Goal: Task Accomplishment & Management: Manage account settings

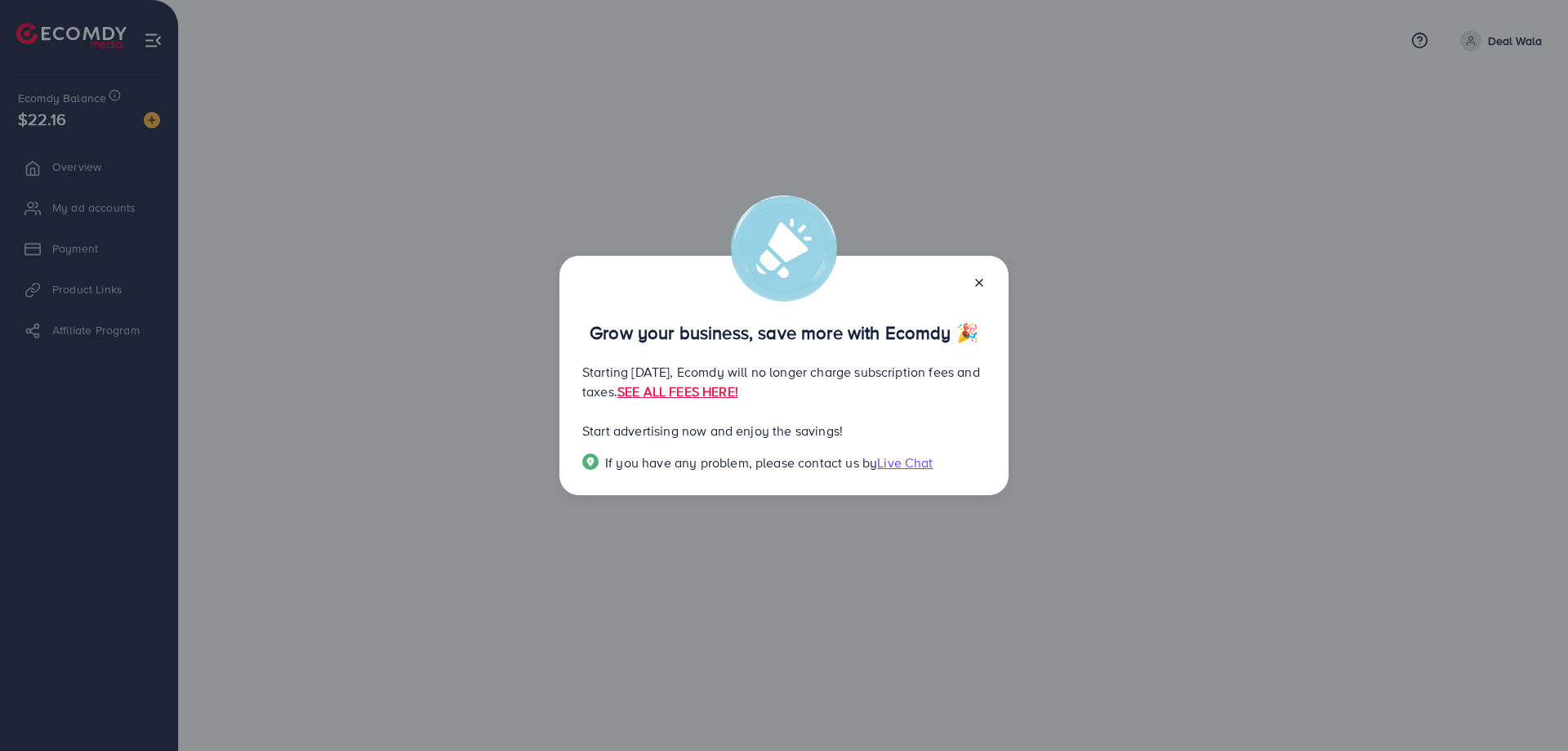
click at [981, 289] on icon at bounding box center [979, 282] width 13 height 13
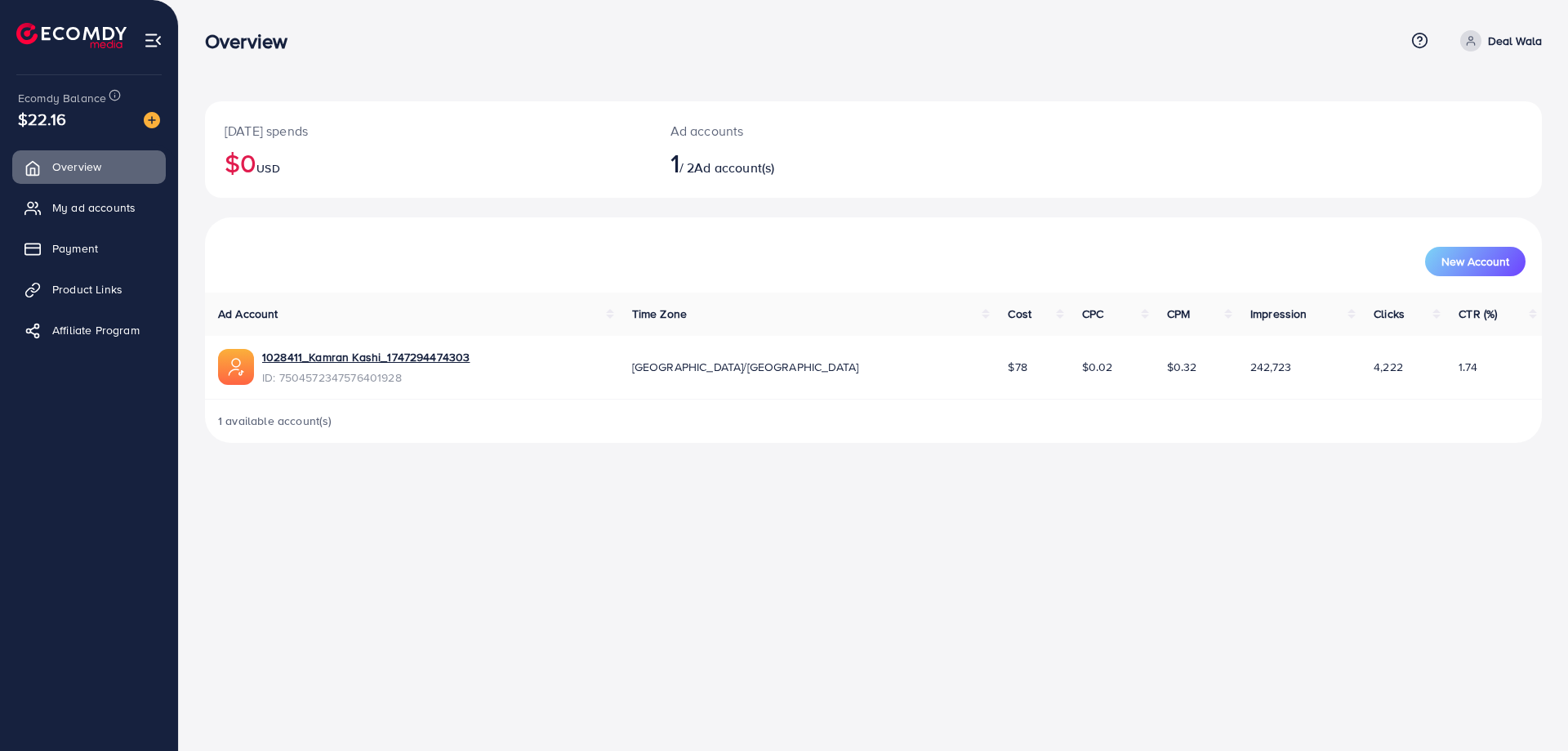
click at [1473, 45] on icon at bounding box center [1471, 41] width 11 height 11
click at [1271, 34] on div "Overview" at bounding box center [805, 42] width 1199 height 24
drag, startPoint x: 1567, startPoint y: 1, endPoint x: 1105, endPoint y: 43, distance: 463.9
click at [1105, 43] on div "Overview" at bounding box center [805, 42] width 1199 height 24
drag, startPoint x: 119, startPoint y: 0, endPoint x: 1097, endPoint y: 41, distance: 978.9
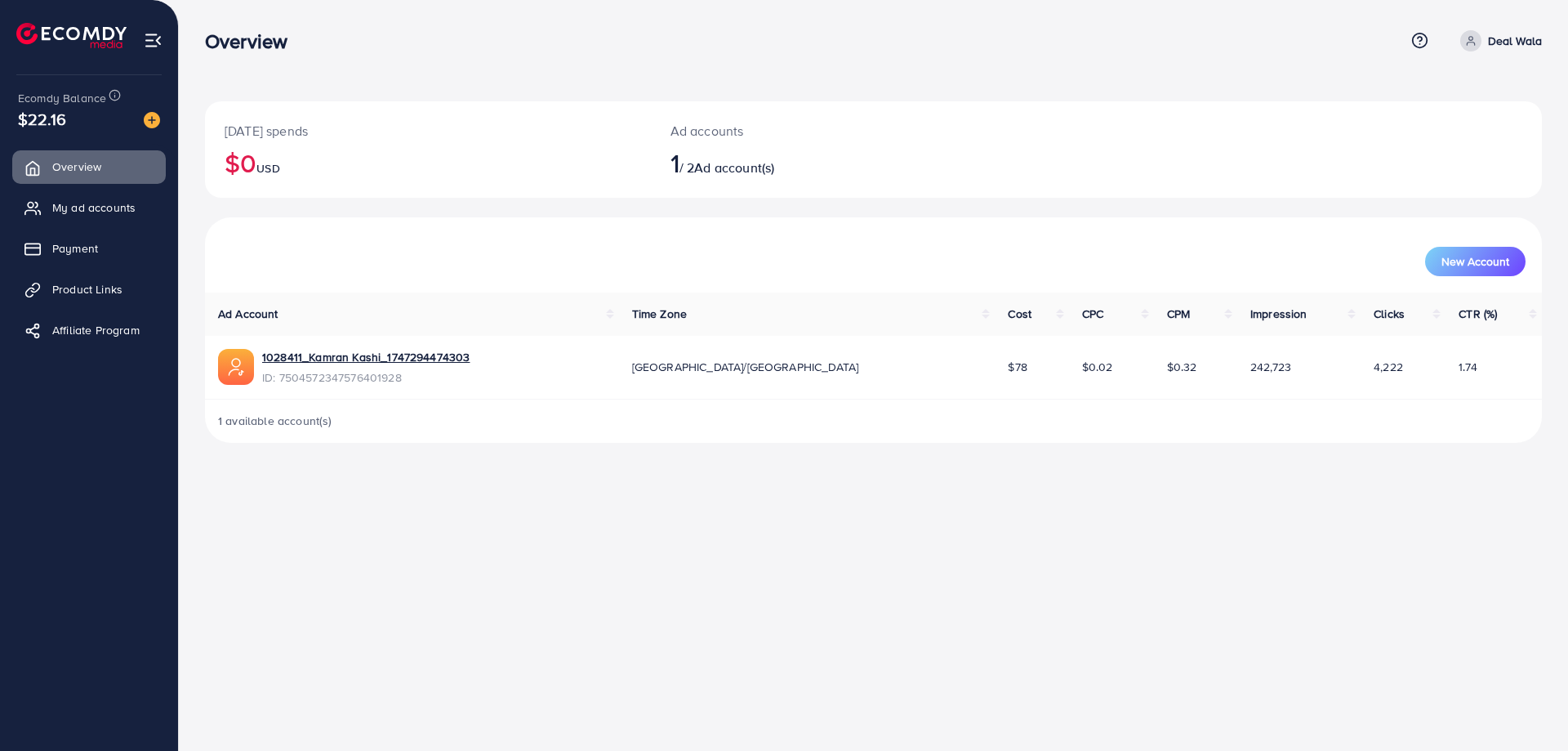
click at [1097, 41] on div "Overview" at bounding box center [805, 42] width 1199 height 24
click at [888, 544] on div "Overview Help Center Contact Support Term and policy About Us Deal Wala Profile…" at bounding box center [784, 375] width 1568 height 751
click at [1471, 45] on icon at bounding box center [1471, 41] width 11 height 11
click at [1452, 130] on span "Log out" at bounding box center [1440, 134] width 45 height 19
click at [150, 41] on img at bounding box center [153, 40] width 19 height 19
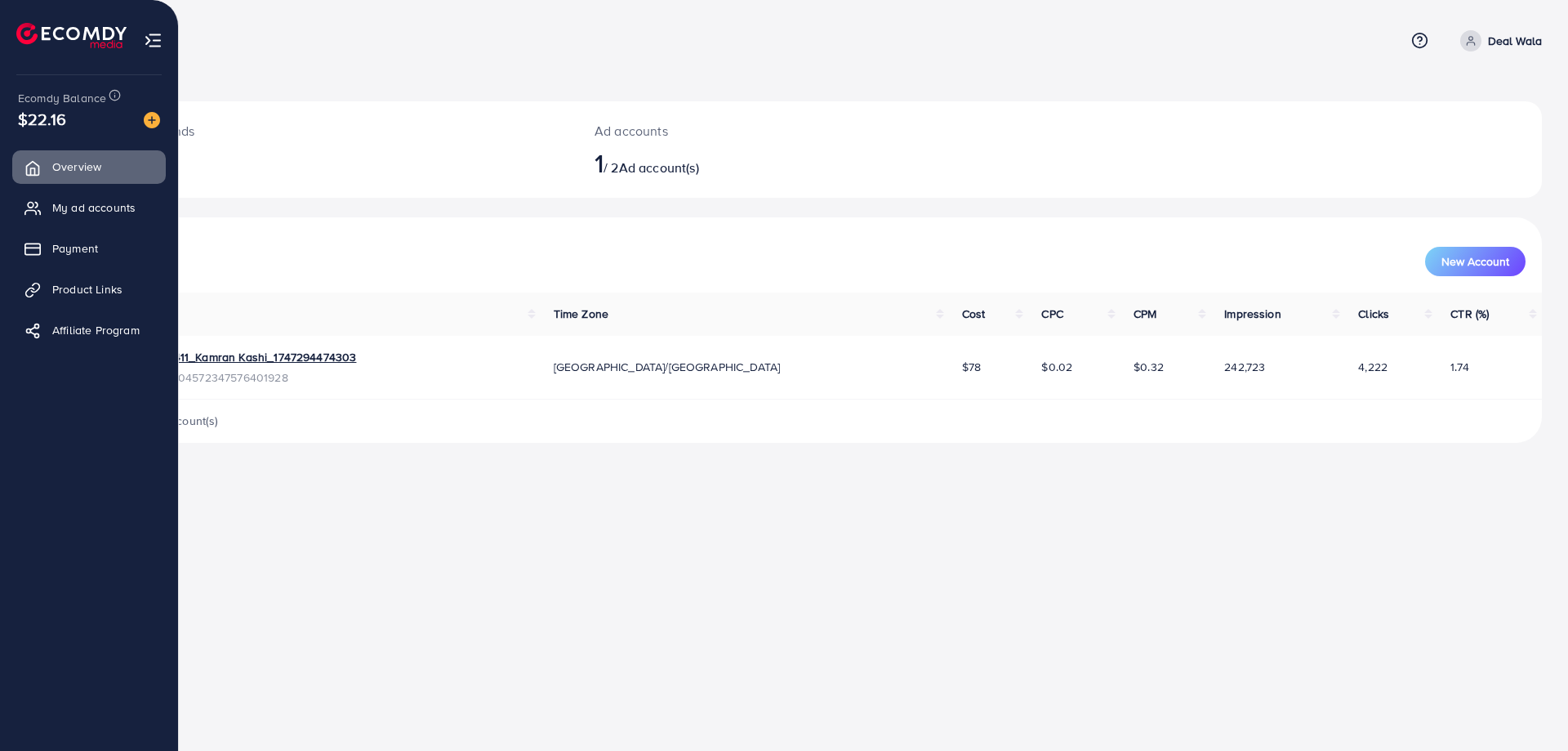
click at [159, 33] on img at bounding box center [153, 40] width 19 height 19
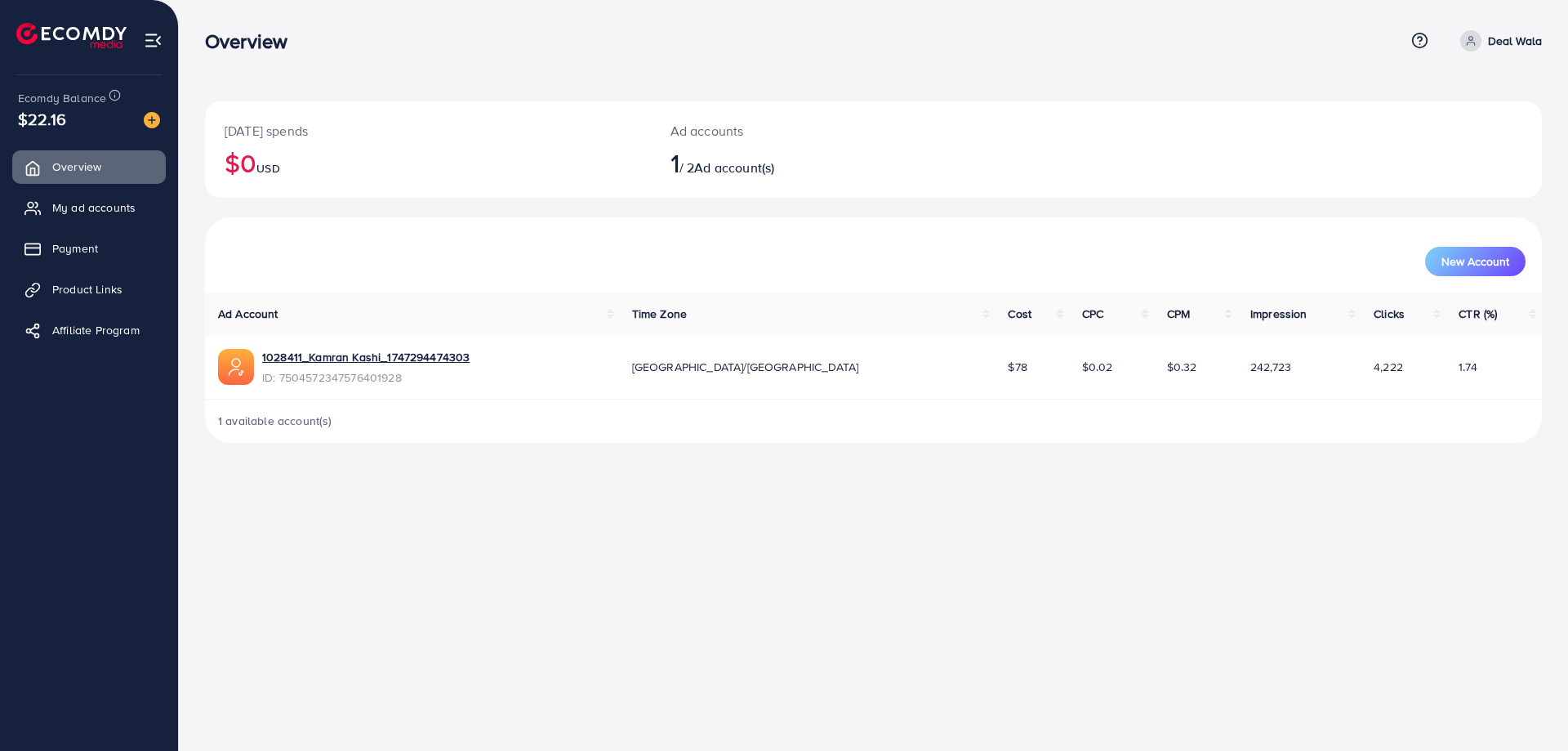
click at [159, 33] on img at bounding box center [153, 40] width 19 height 19
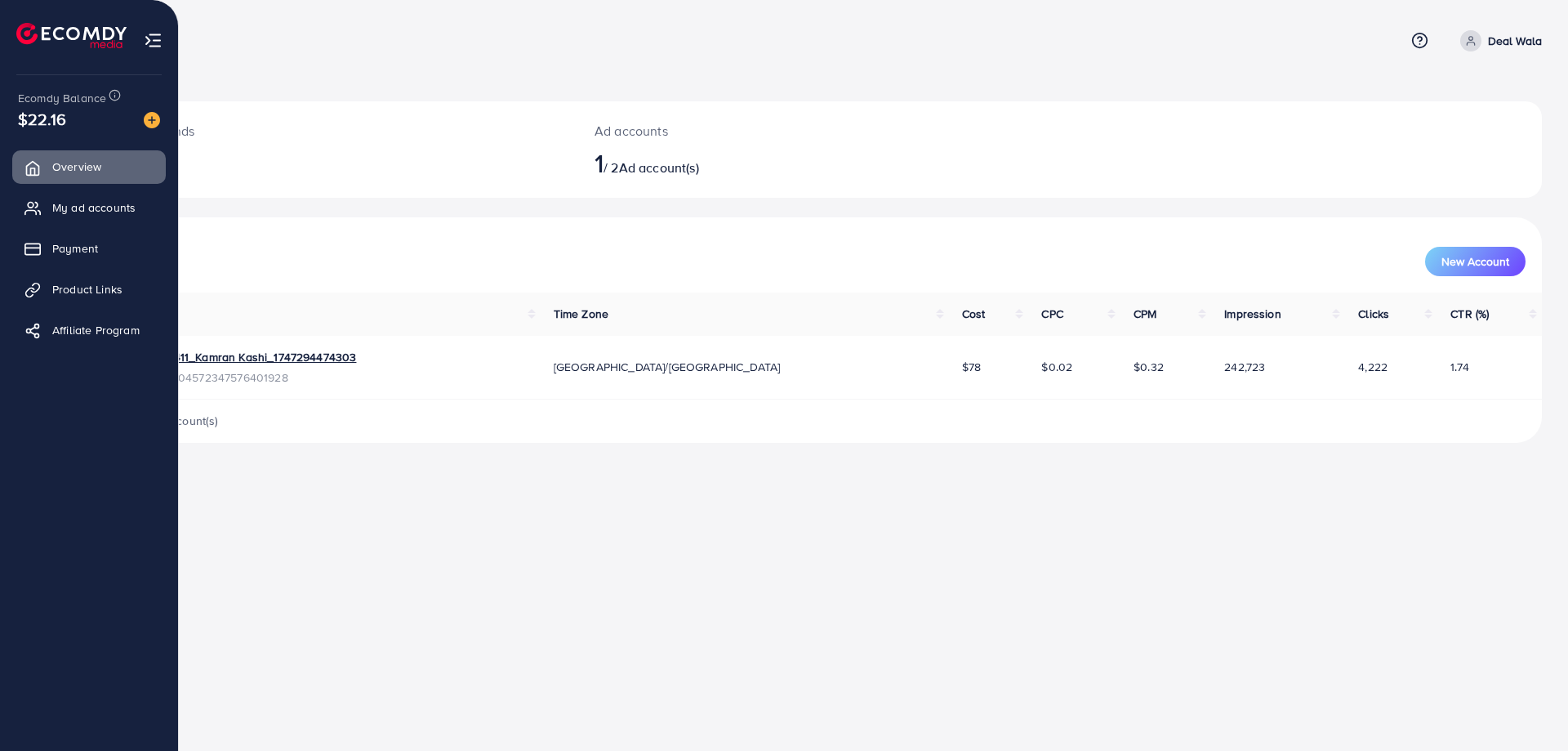
click at [149, 39] on img at bounding box center [153, 40] width 19 height 19
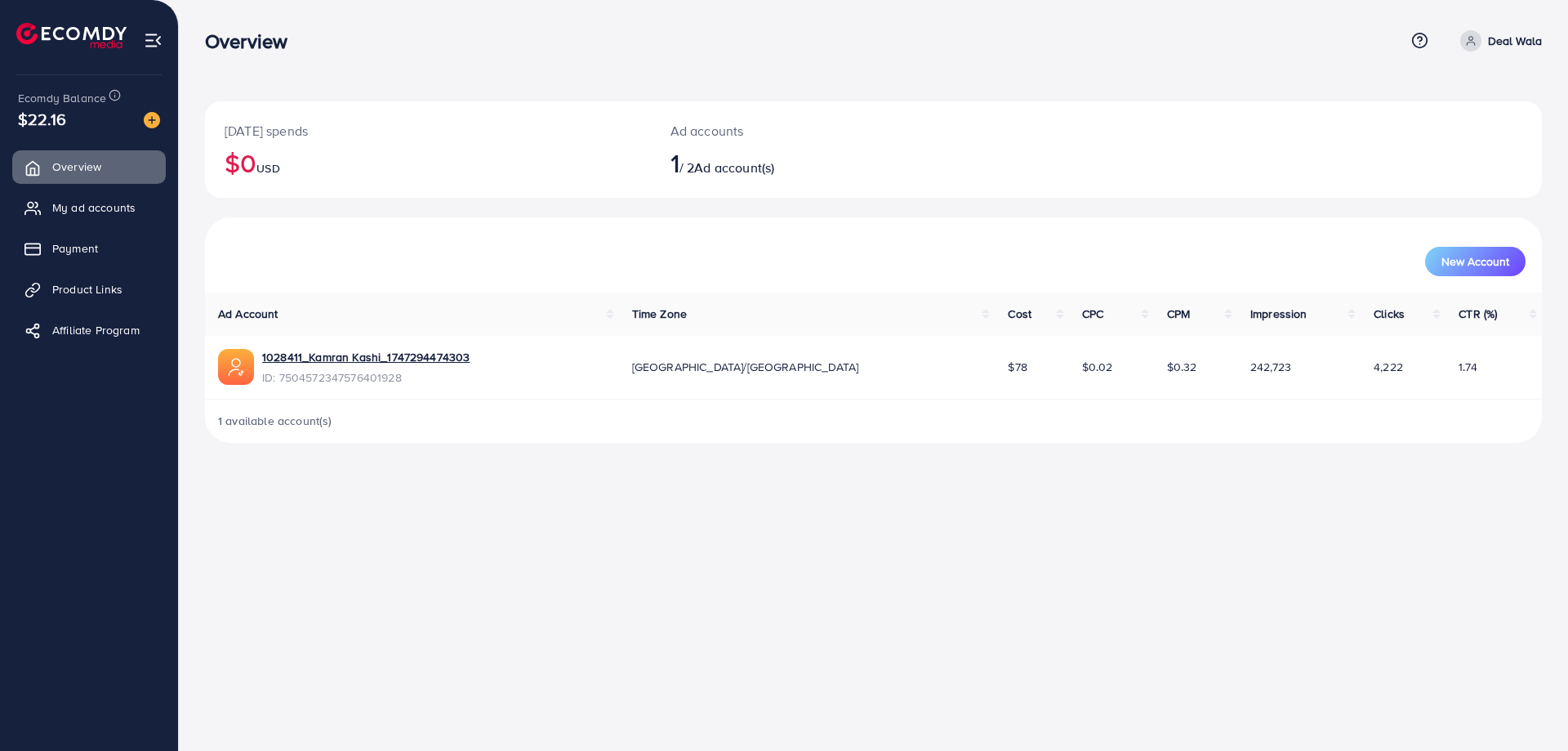
click at [1476, 48] on span at bounding box center [1471, 41] width 21 height 21
click at [1457, 93] on span "Profile" at bounding box center [1441, 97] width 37 height 19
select select "**********"
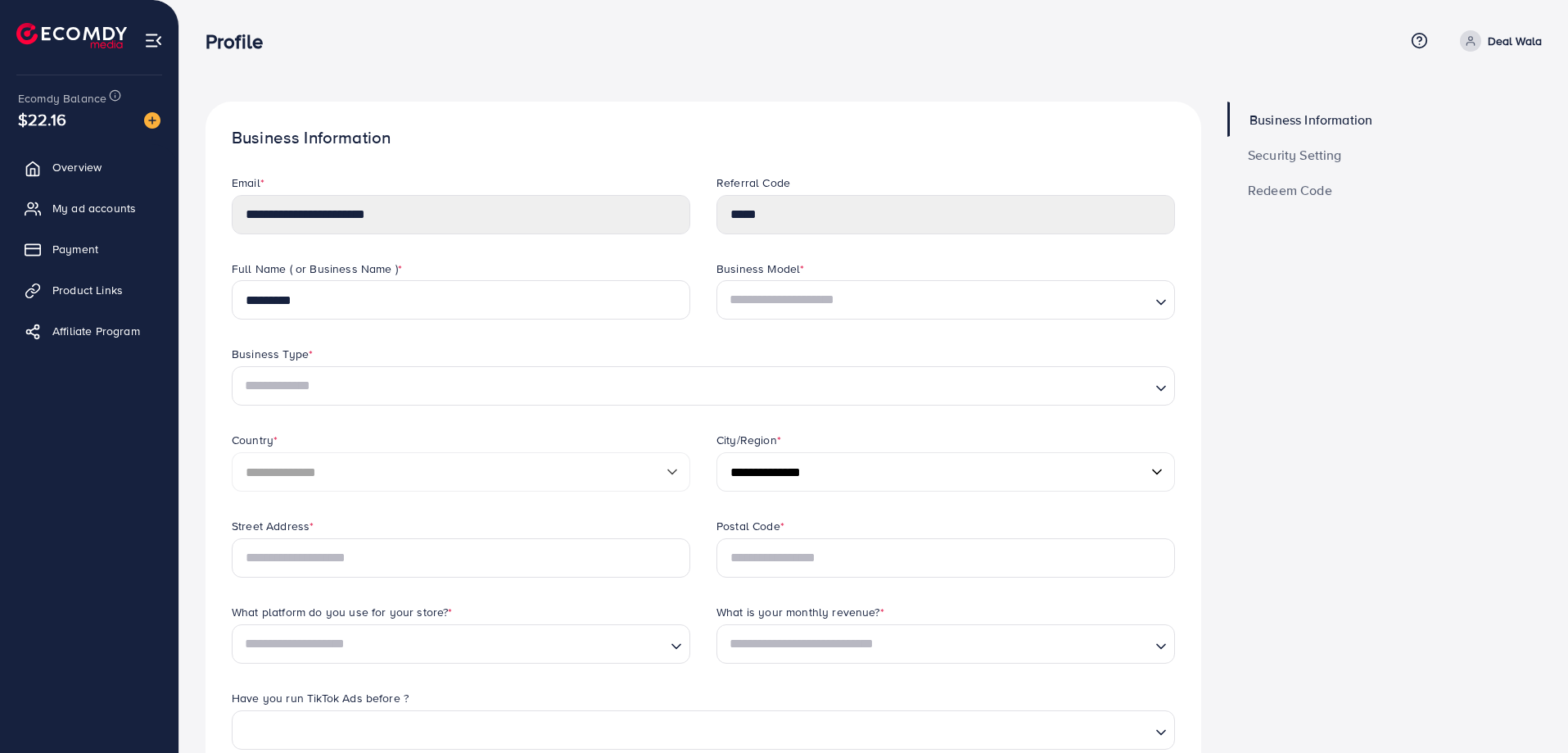
click at [1292, 156] on span "Security Setting" at bounding box center [1294, 155] width 94 height 13
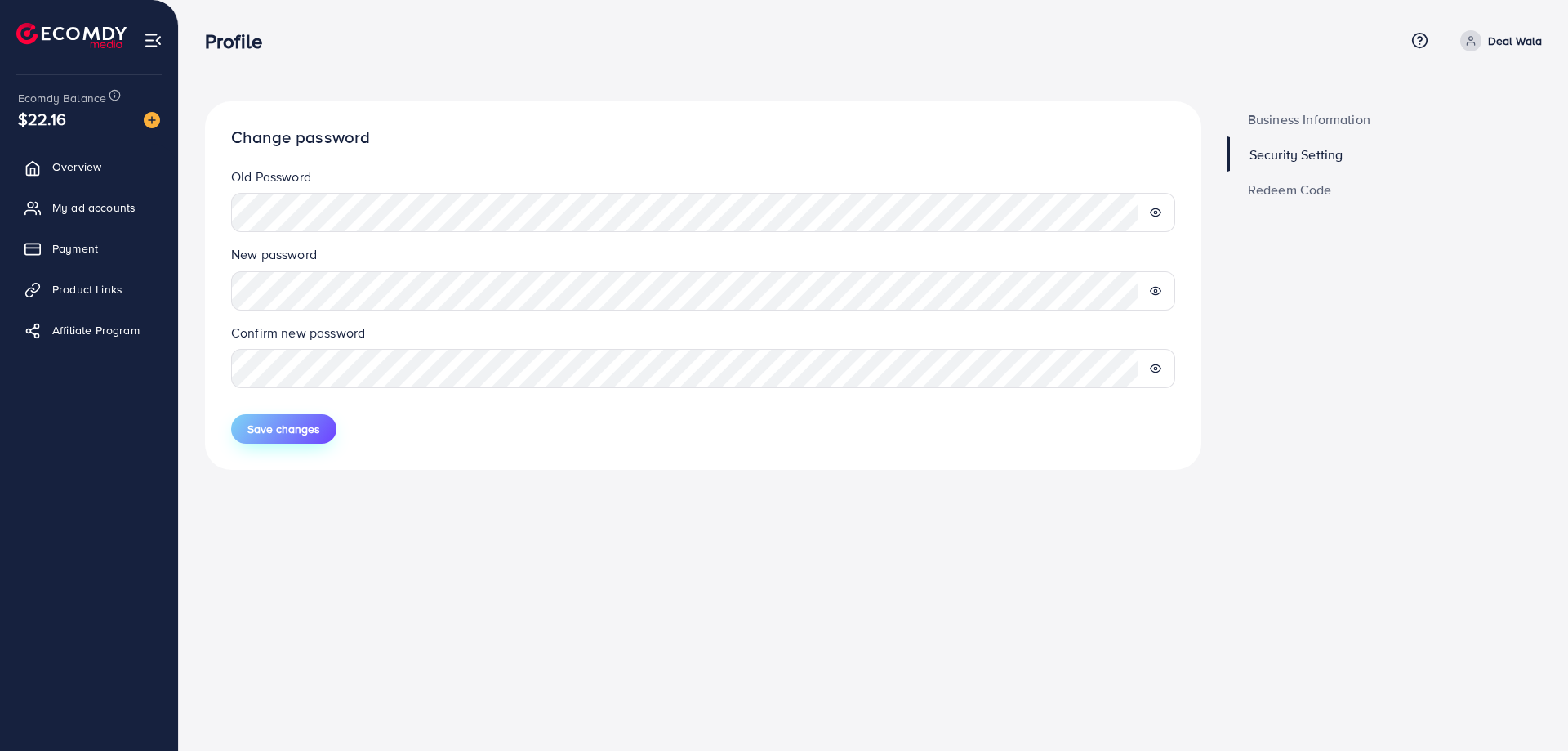
click at [293, 433] on span "Save changes" at bounding box center [284, 429] width 72 height 17
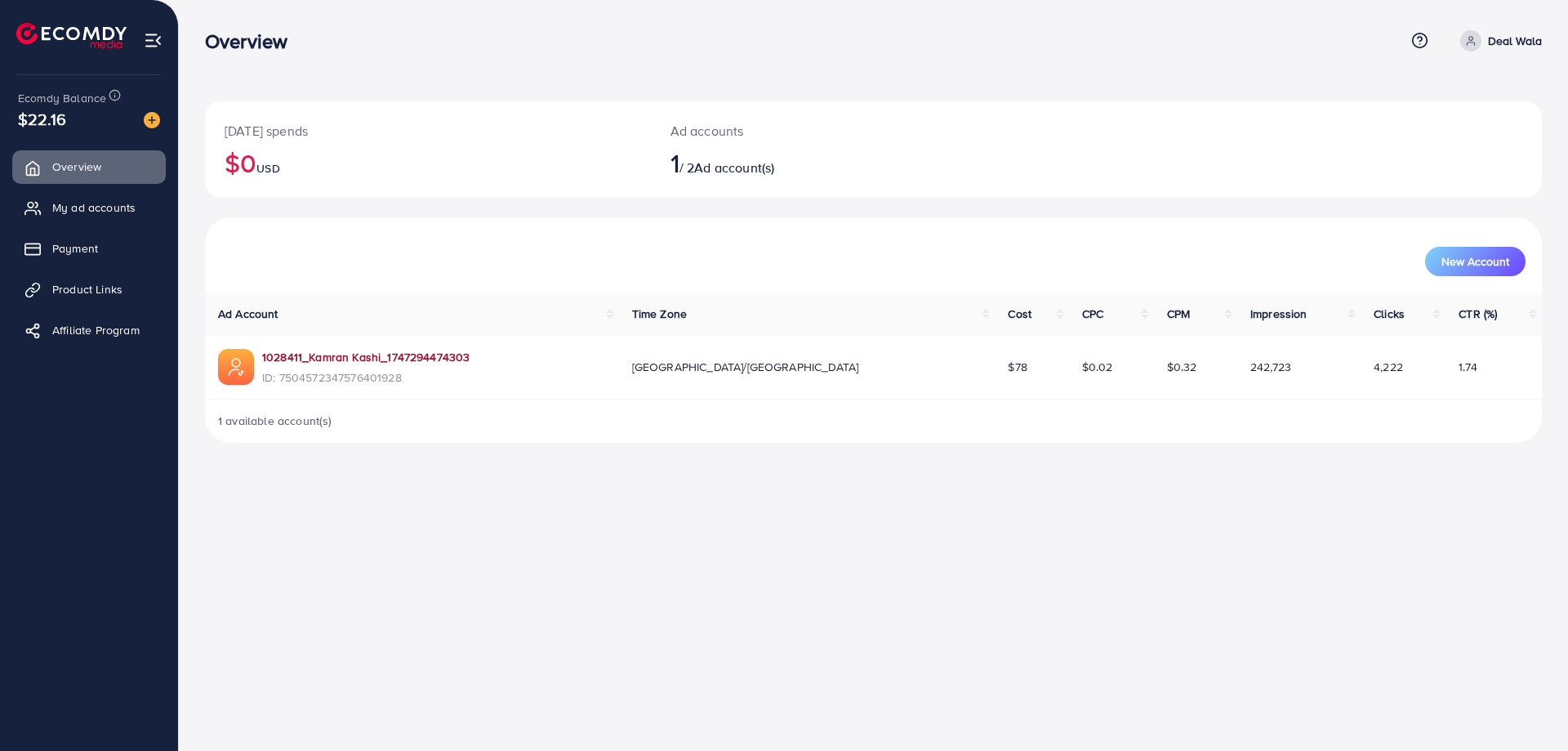
click at [371, 356] on link "1028411_Kamran Kashi_1747294474303" at bounding box center [365, 357] width 207 height 17
click at [288, 352] on link "1028411_Kamran Kashi_1747294474303" at bounding box center [365, 357] width 207 height 17
click at [742, 164] on span "Ad account(s)" at bounding box center [734, 167] width 80 height 18
click at [706, 141] on div "Ad accounts 1 / 2 Ad account(s)" at bounding box center [818, 149] width 334 height 97
click at [706, 137] on p "Ad accounts" at bounding box center [818, 130] width 295 height 19
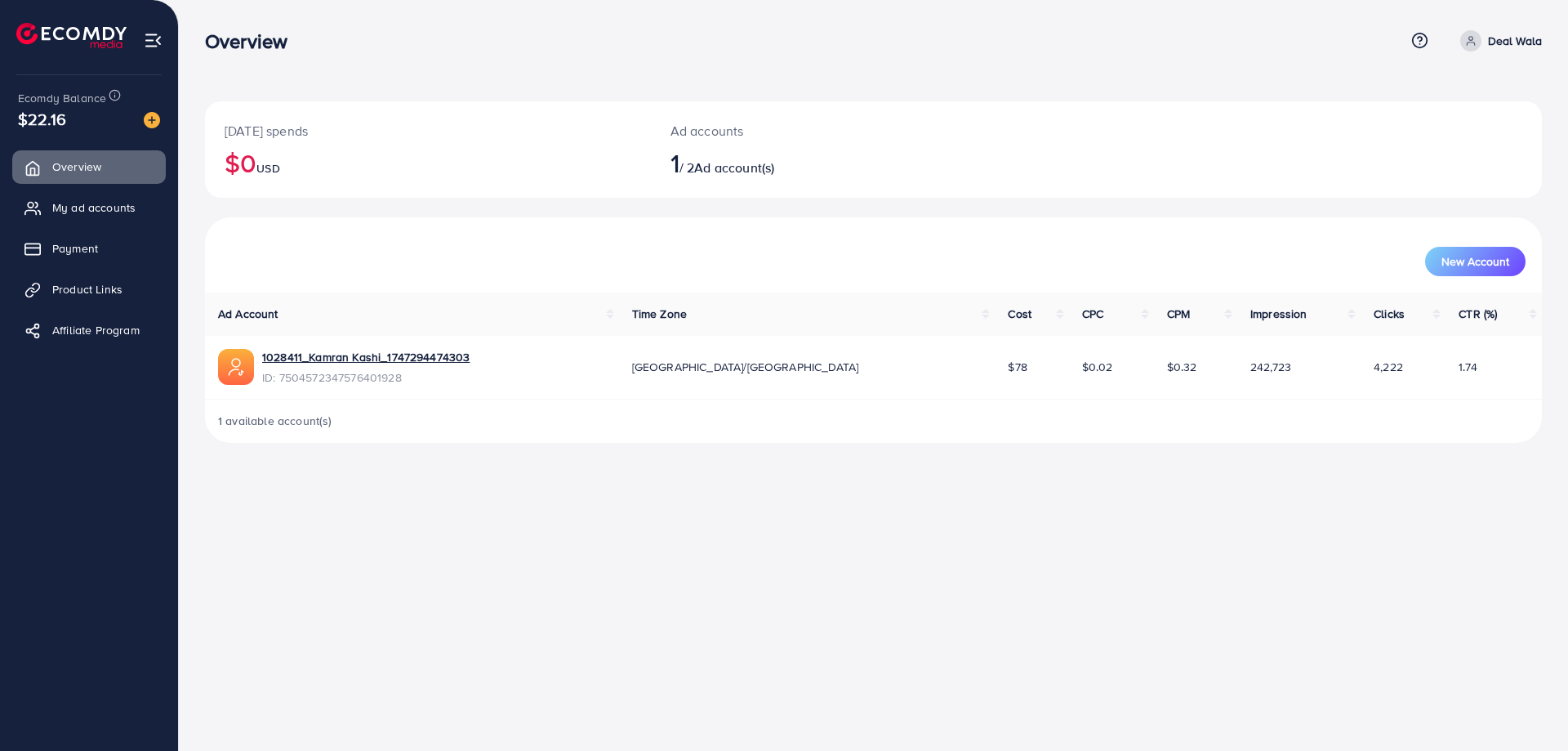
click at [706, 137] on p "Ad accounts" at bounding box center [818, 130] width 295 height 19
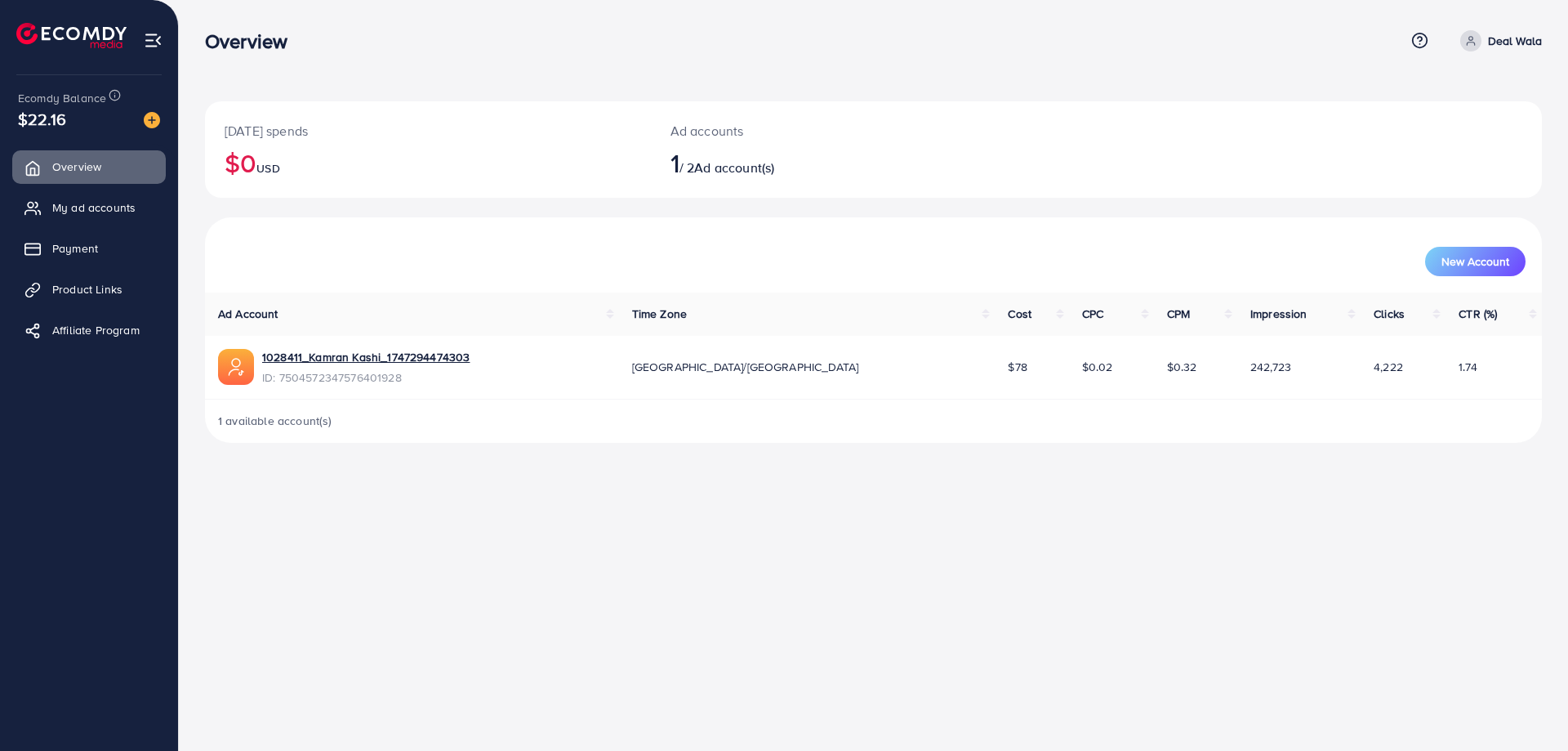
click at [680, 168] on span "1" at bounding box center [675, 162] width 9 height 37
click at [833, 154] on h2 "1 / 2 Ad account(s)" at bounding box center [818, 162] width 295 height 31
click at [768, 175] on span "Ad account(s)" at bounding box center [734, 167] width 80 height 18
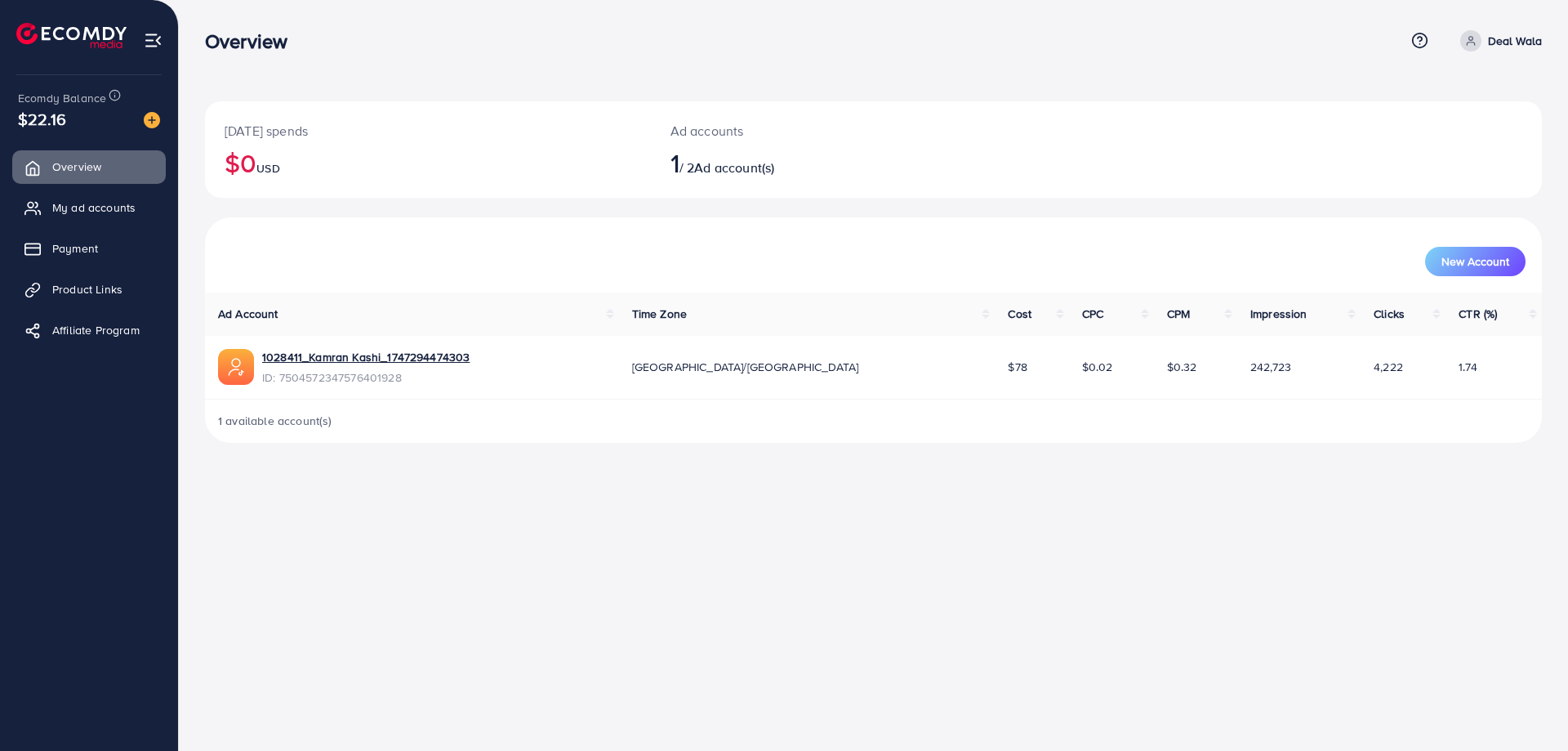
click at [262, 168] on h2 "$0 USD" at bounding box center [428, 162] width 407 height 31
